Goal: Transaction & Acquisition: Purchase product/service

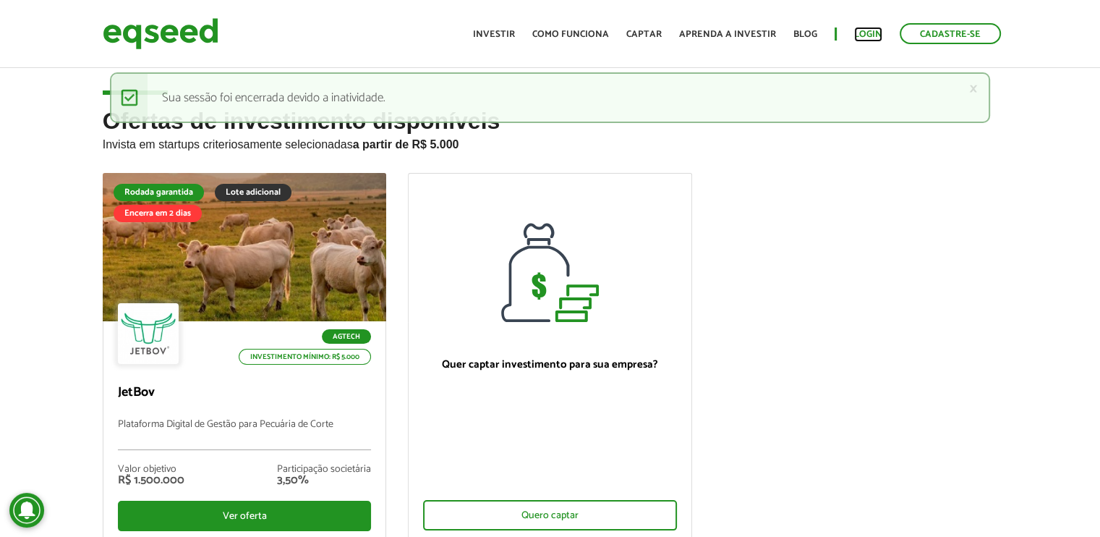
click at [861, 34] on link "Login" at bounding box center [868, 34] width 28 height 9
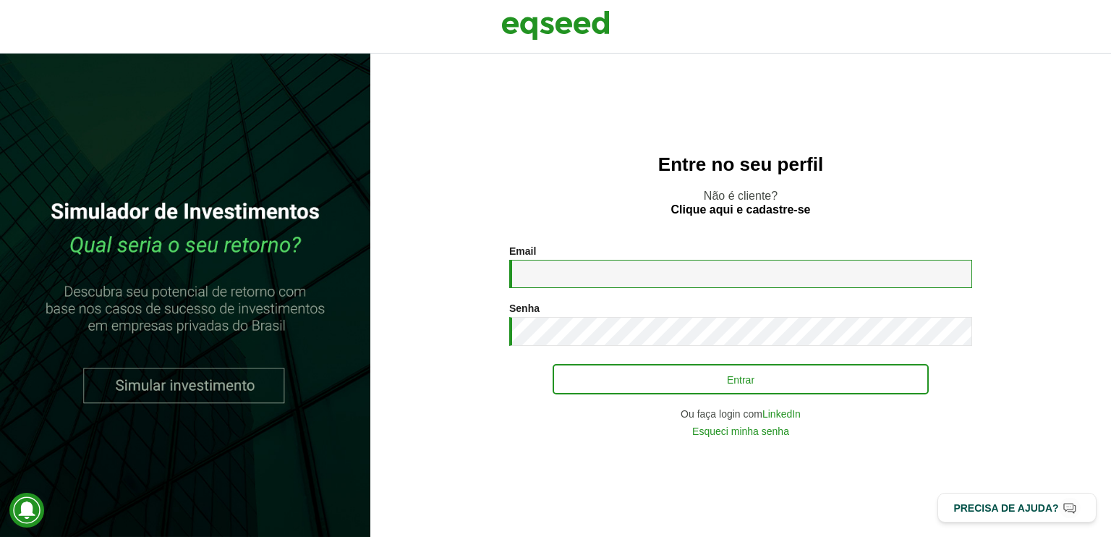
type input "**********"
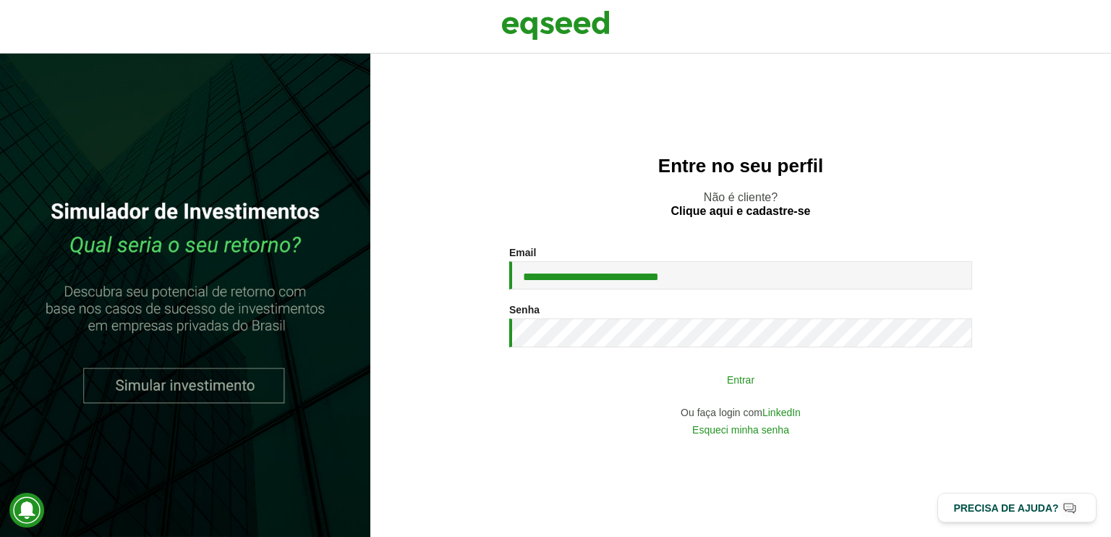
click at [622, 384] on button "Entrar" at bounding box center [740, 378] width 376 height 27
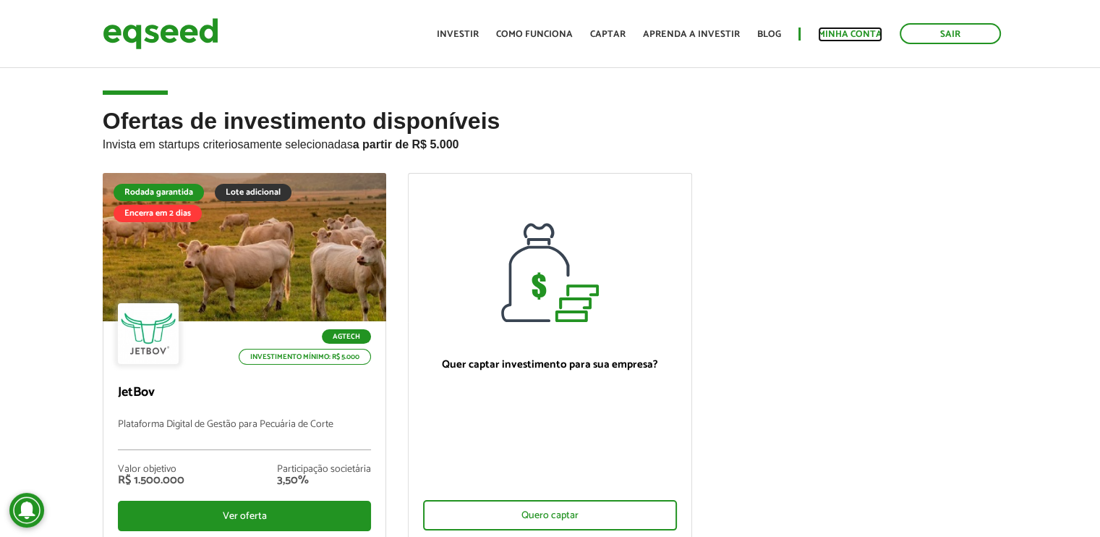
click at [829, 30] on link "Minha conta" at bounding box center [850, 34] width 64 height 9
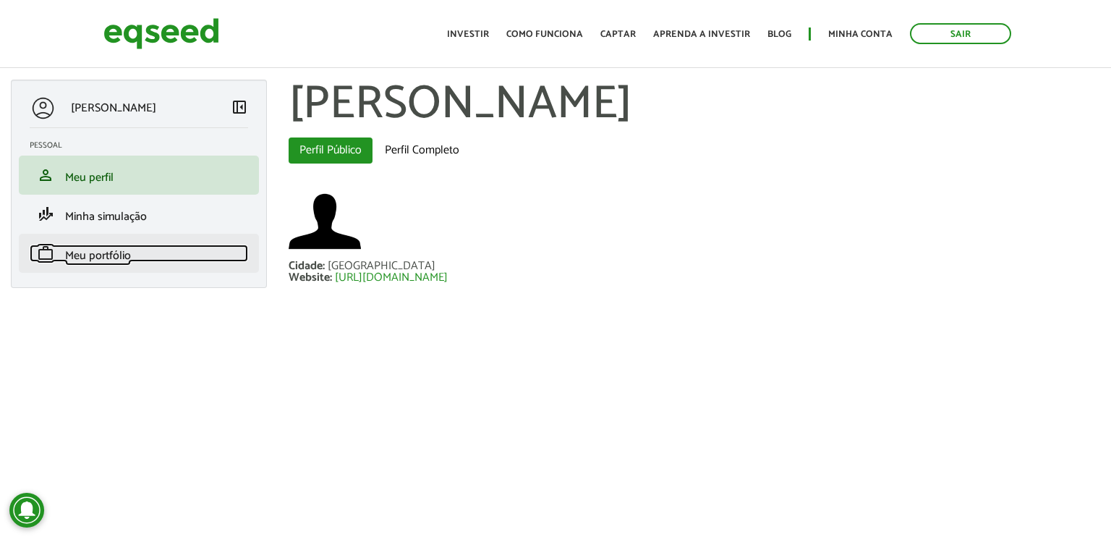
click at [118, 255] on span "Meu portfólio" at bounding box center [98, 256] width 66 height 20
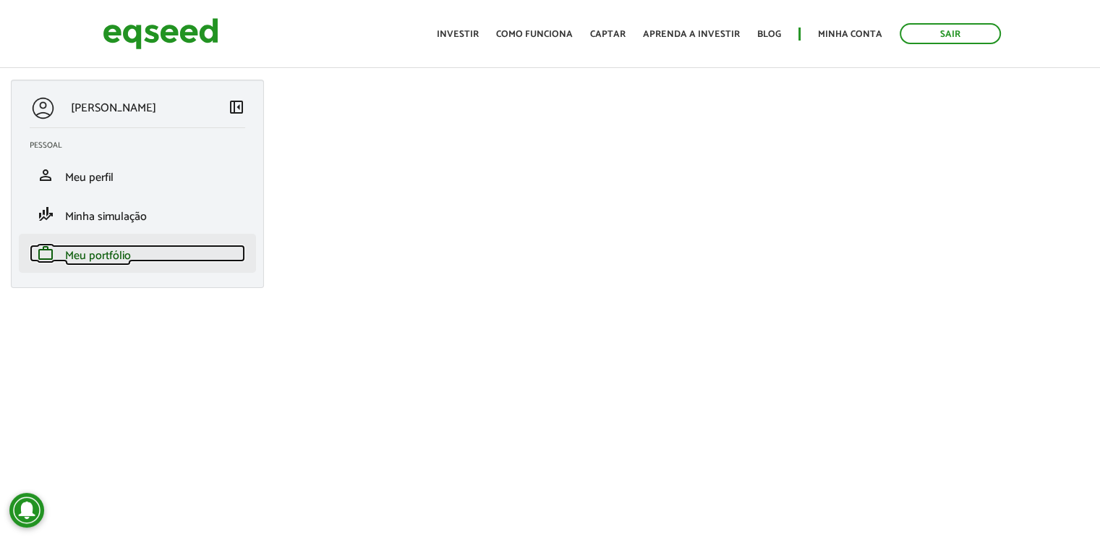
click at [104, 258] on span "Meu portfólio" at bounding box center [98, 256] width 66 height 20
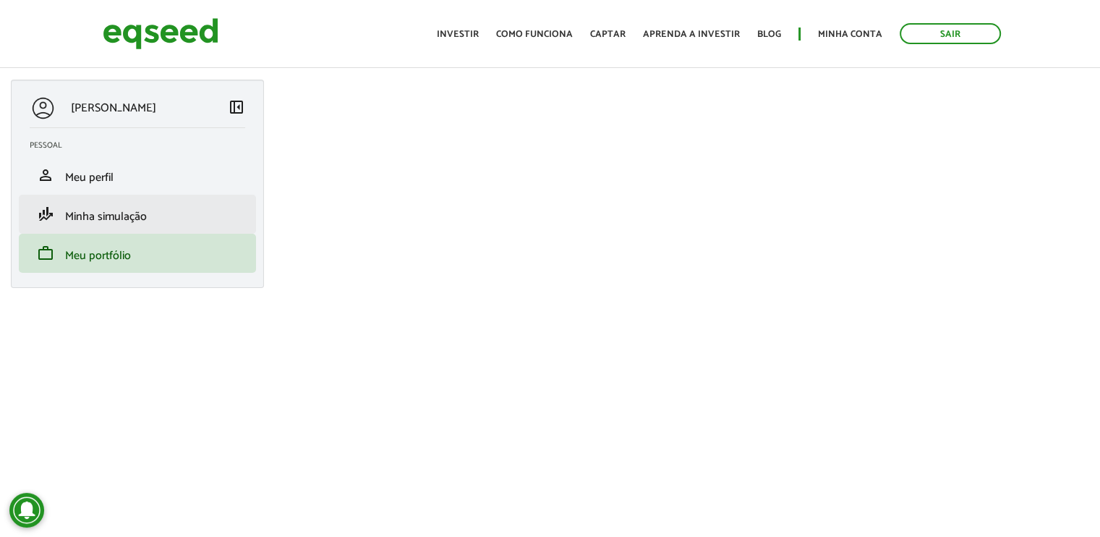
click at [104, 228] on li "finance_mode Minha simulação" at bounding box center [137, 214] width 237 height 39
click at [116, 205] on link "finance_mode Minha simulação" at bounding box center [137, 213] width 215 height 17
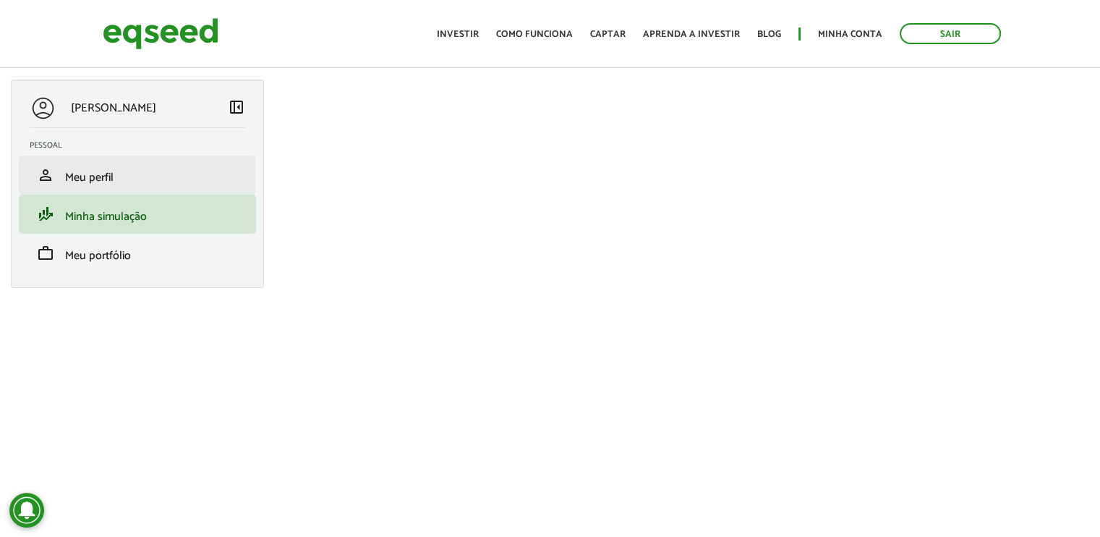
click at [183, 184] on li "person Meu perfil" at bounding box center [137, 174] width 237 height 39
click at [105, 175] on span "Meu perfil" at bounding box center [89, 178] width 48 height 20
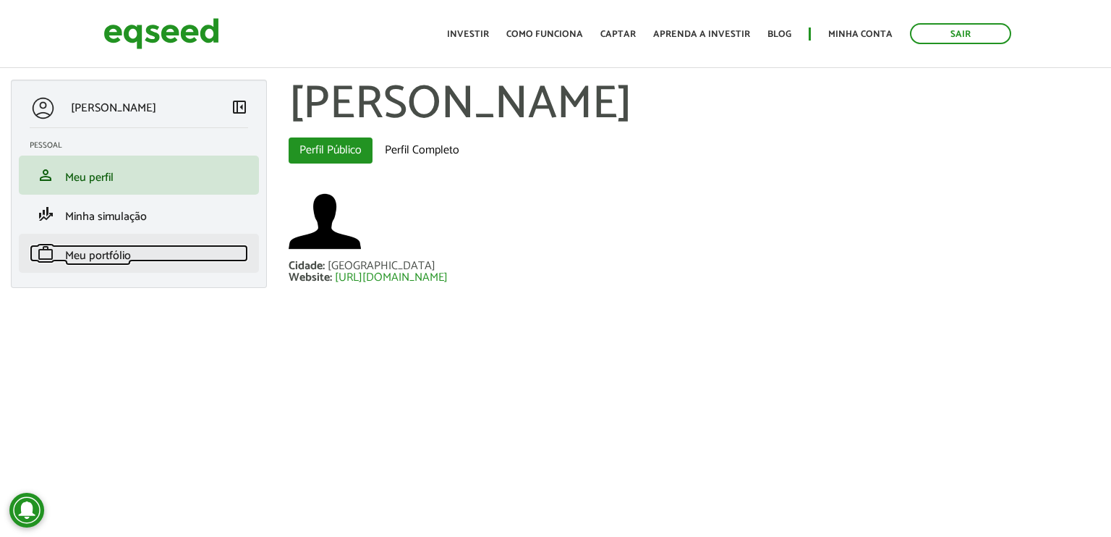
click at [121, 260] on span "Meu portfólio" at bounding box center [98, 256] width 66 height 20
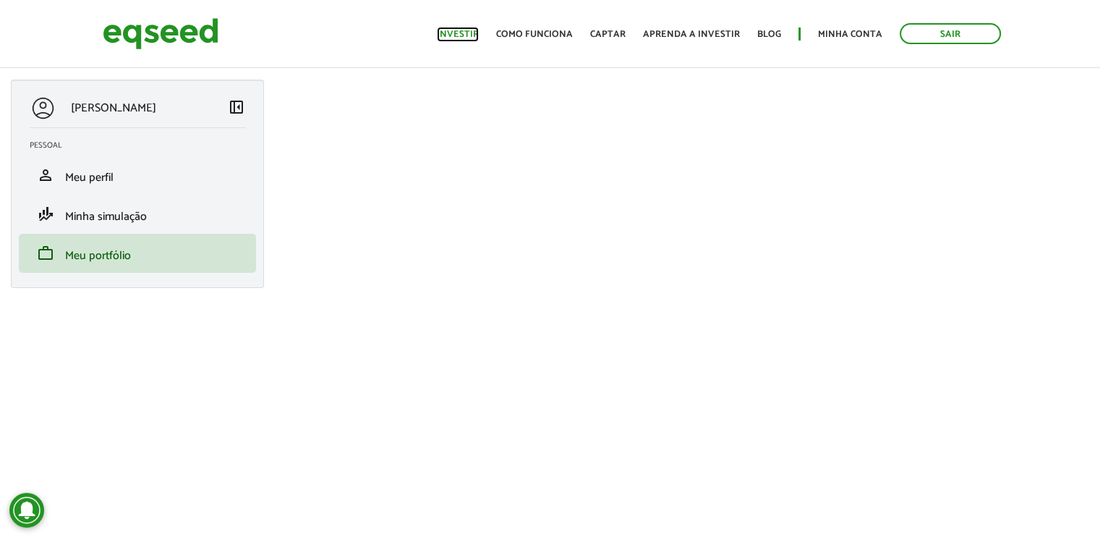
click at [466, 38] on link "Investir" at bounding box center [458, 34] width 42 height 9
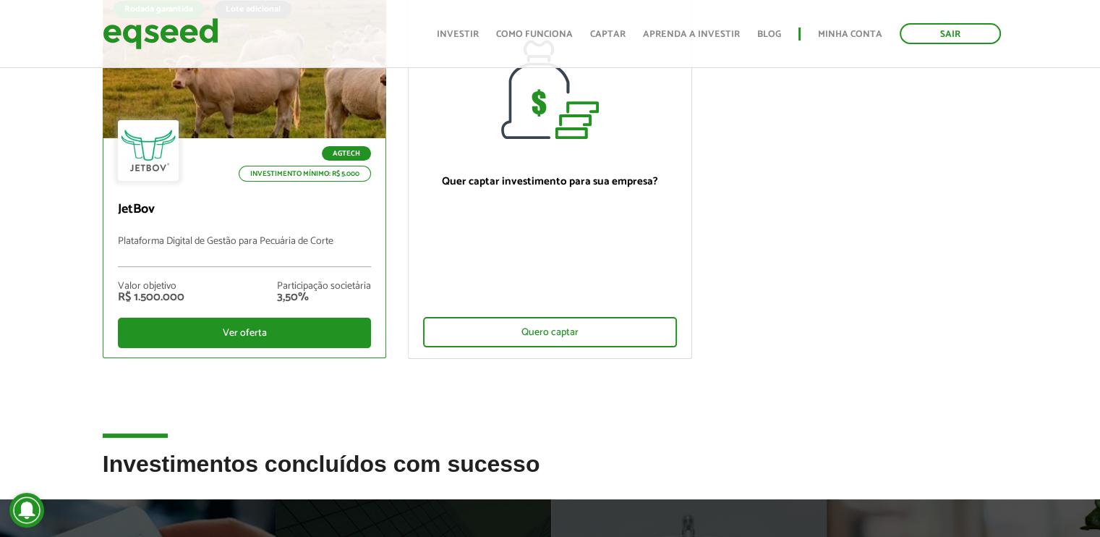
scroll to position [217, 0]
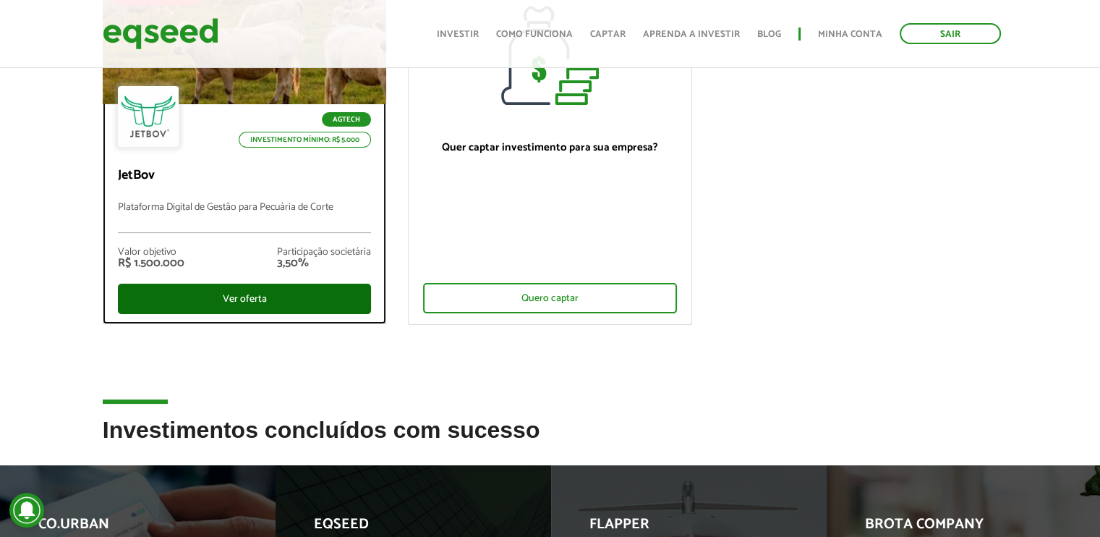
click at [250, 300] on div "Ver oferta" at bounding box center [245, 298] width 254 height 30
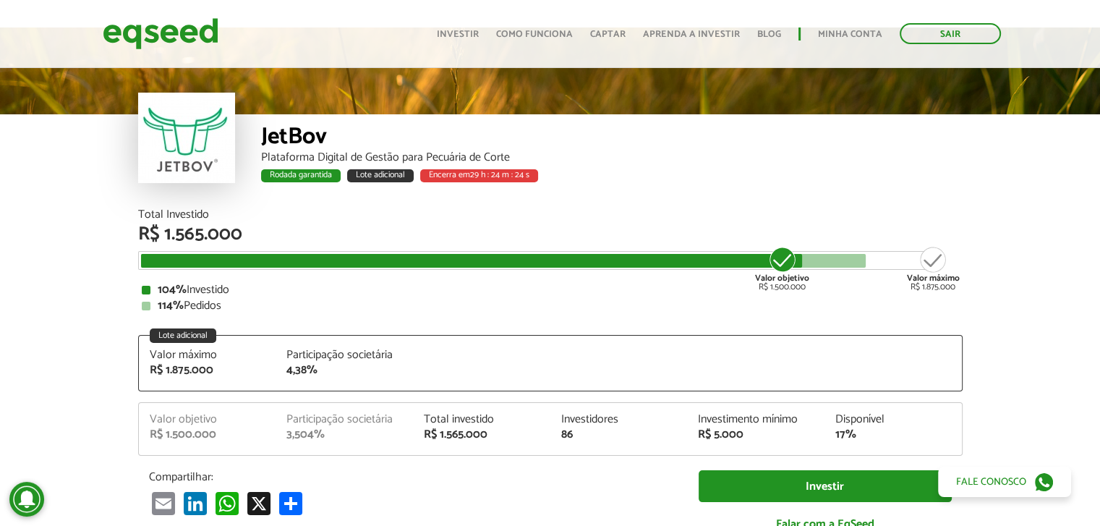
scroll to position [72, 0]
